Goal: Obtain resource: Obtain resource

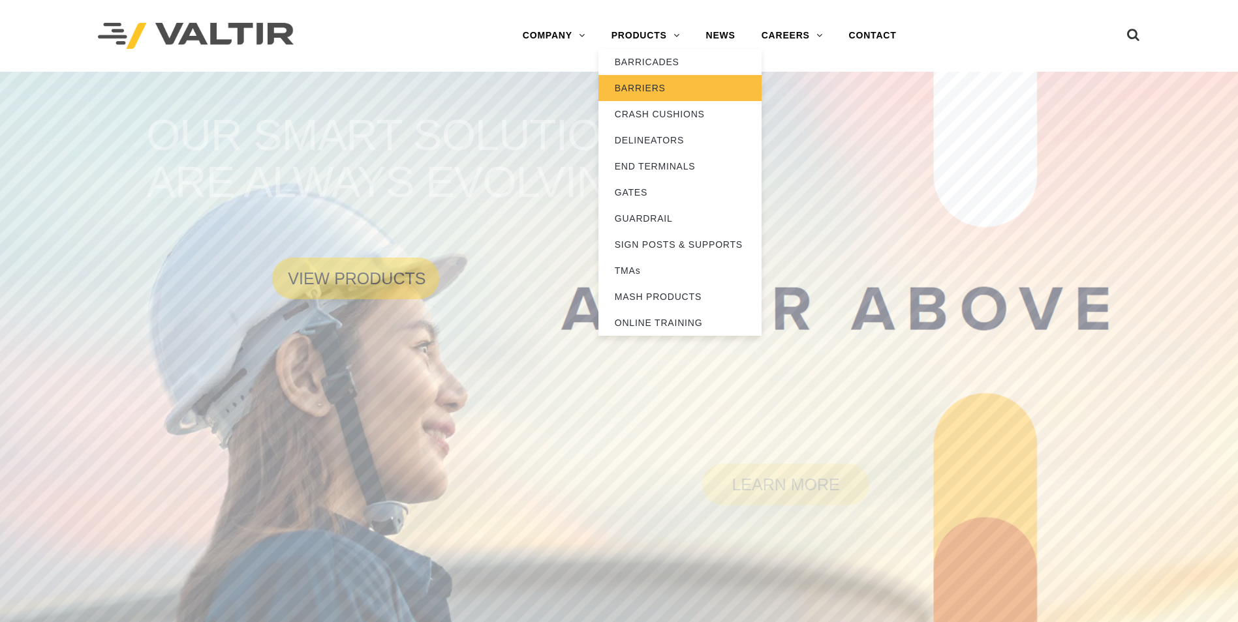
click at [636, 84] on link "BARRIERS" at bounding box center [679, 88] width 163 height 26
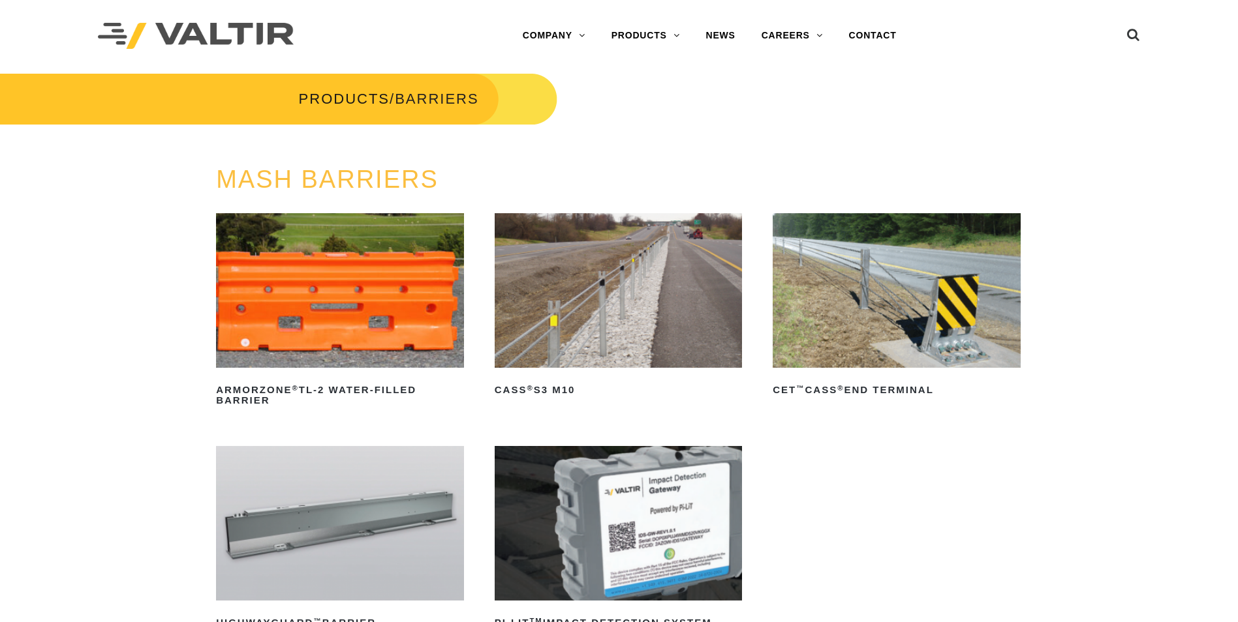
click at [333, 525] on img at bounding box center [340, 523] width 248 height 155
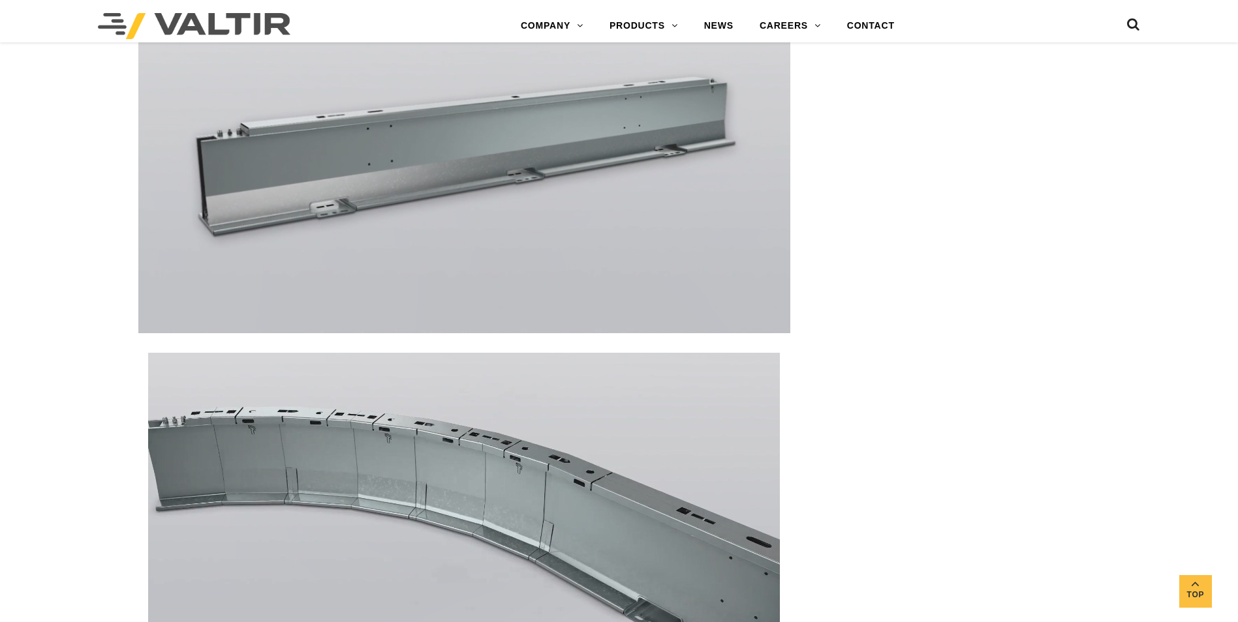
scroll to position [1914, 0]
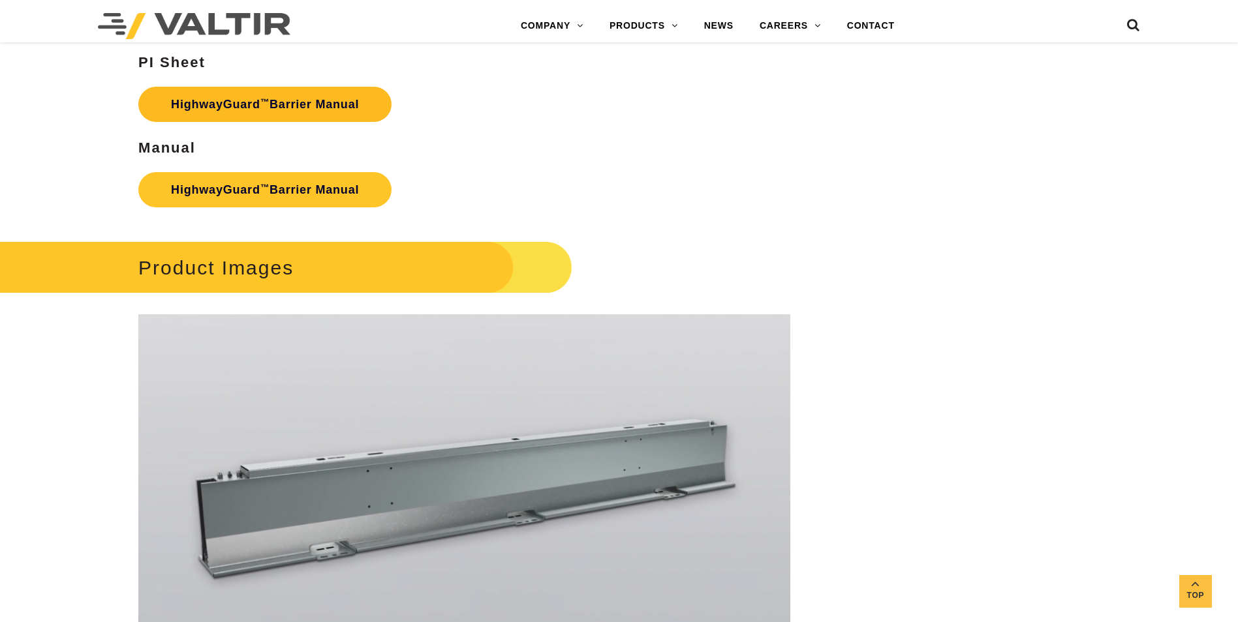
click at [241, 110] on link "HighwayGuard ™ Barrier Manual" at bounding box center [264, 104] width 253 height 35
click at [232, 189] on link "HighwayGuard ™ Barrier Manual" at bounding box center [264, 189] width 253 height 35
